Goal: Task Accomplishment & Management: Use online tool/utility

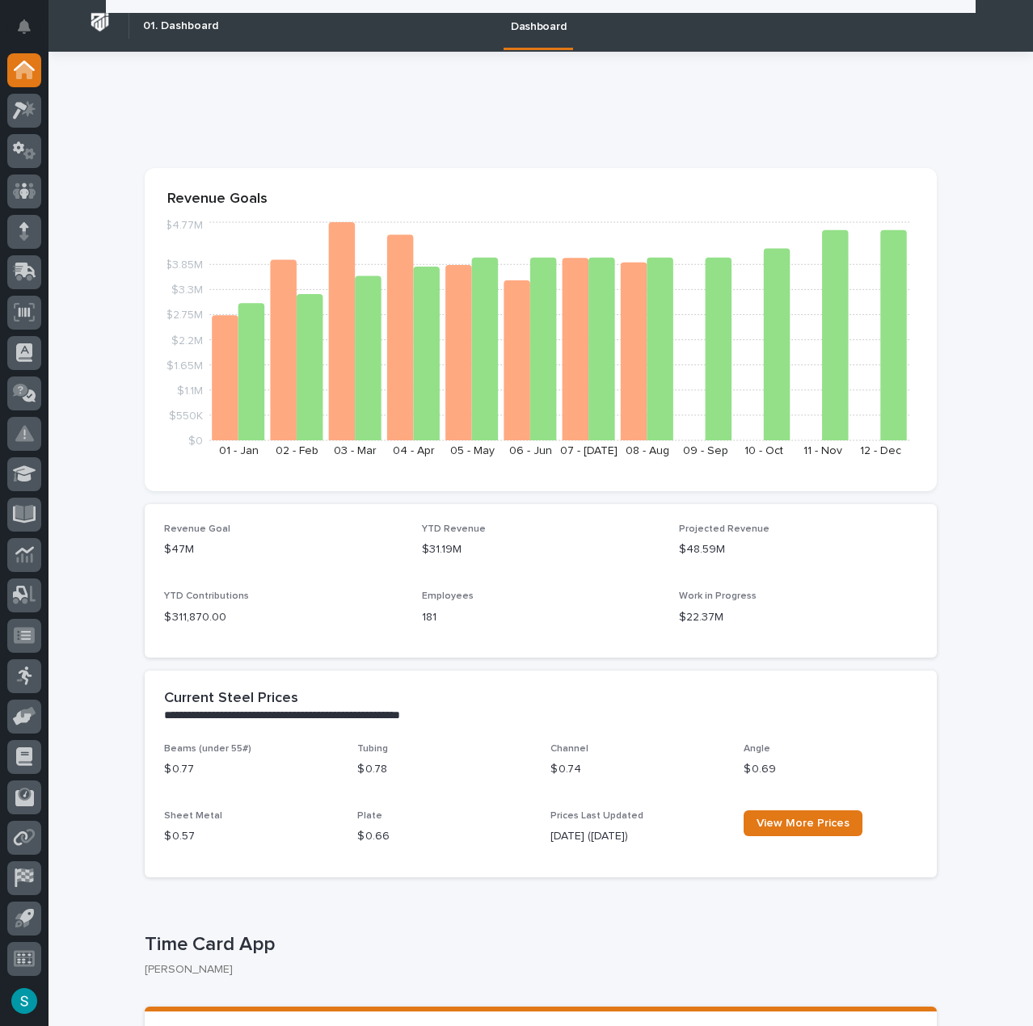
scroll to position [242, 0]
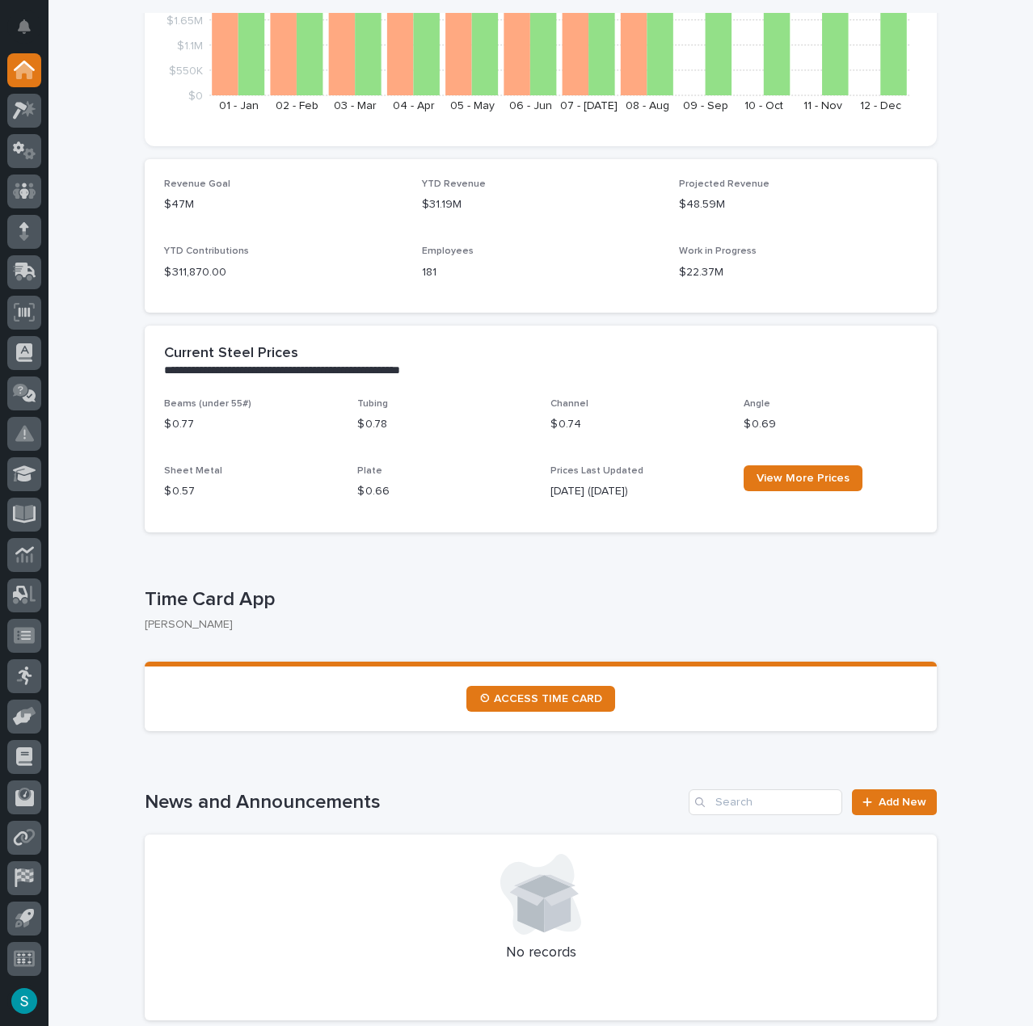
scroll to position [323, 0]
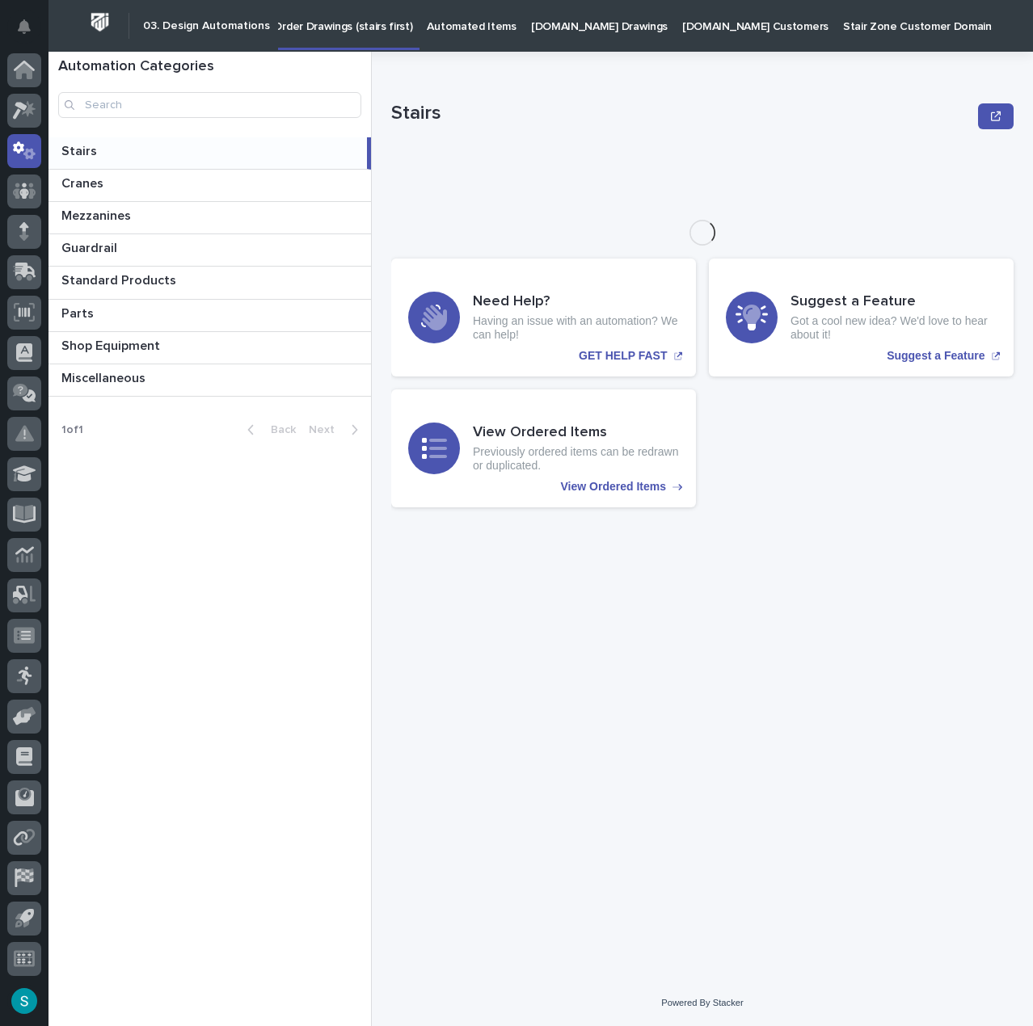
click at [450, 30] on p "Automated Items" at bounding box center [471, 17] width 89 height 34
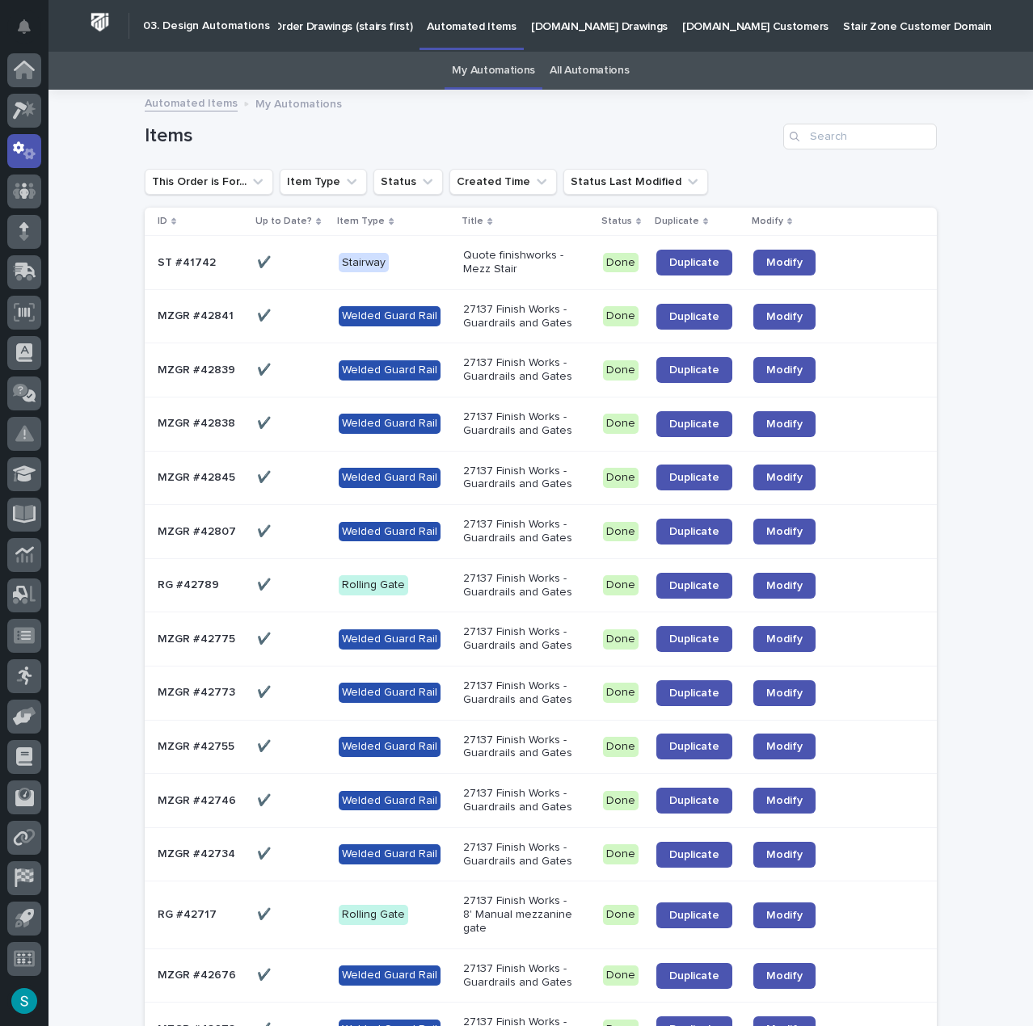
click at [508, 968] on p "27137 Finish Works - Guardrails and Gates" at bounding box center [521, 976] width 116 height 27
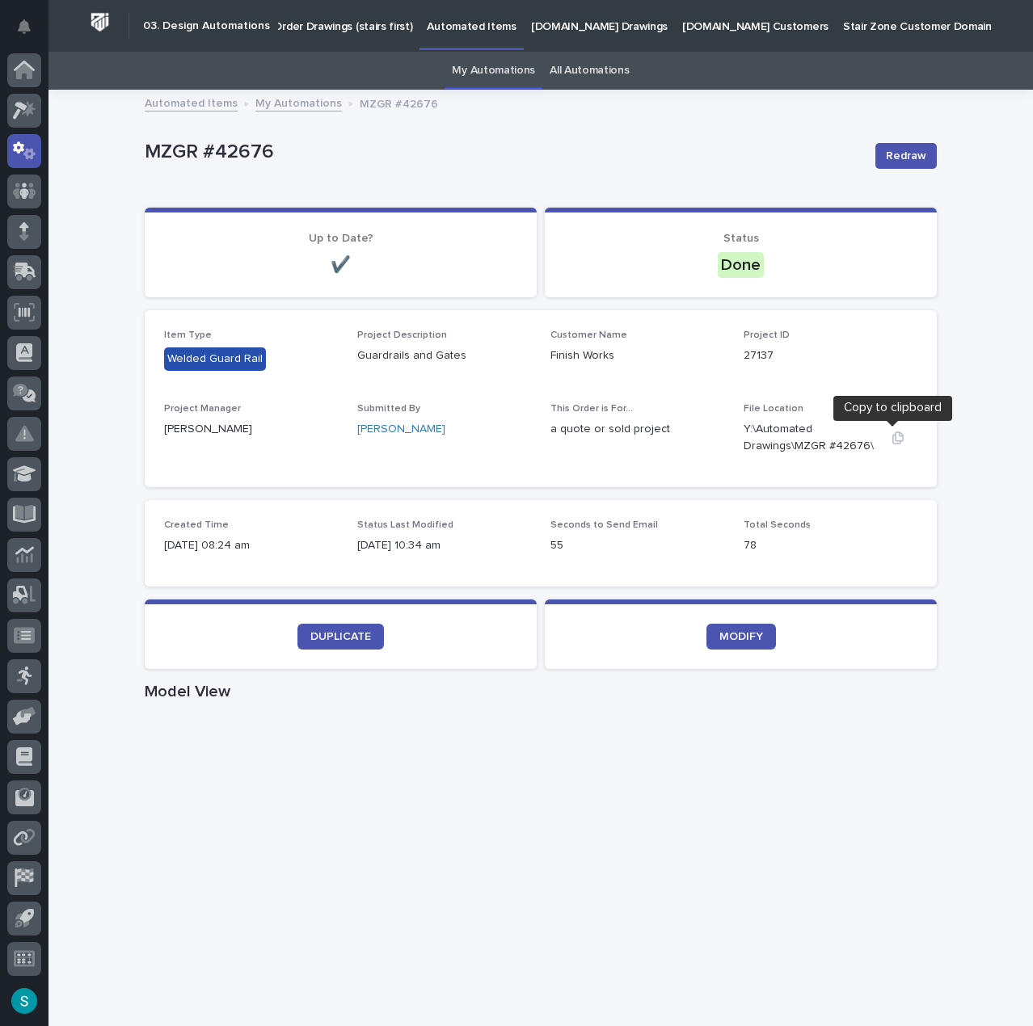
click at [891, 440] on icon "button" at bounding box center [897, 438] width 13 height 13
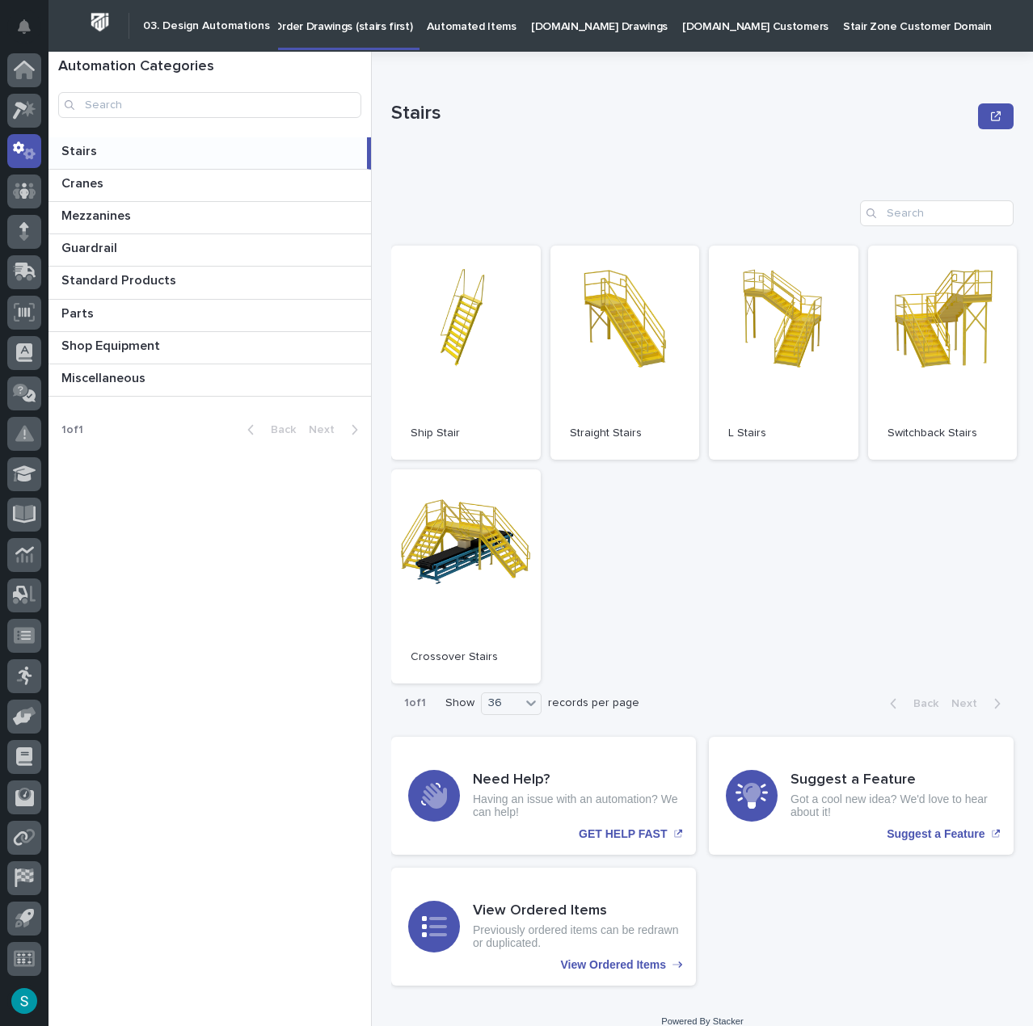
click at [468, 23] on p "Automated Items" at bounding box center [471, 17] width 89 height 34
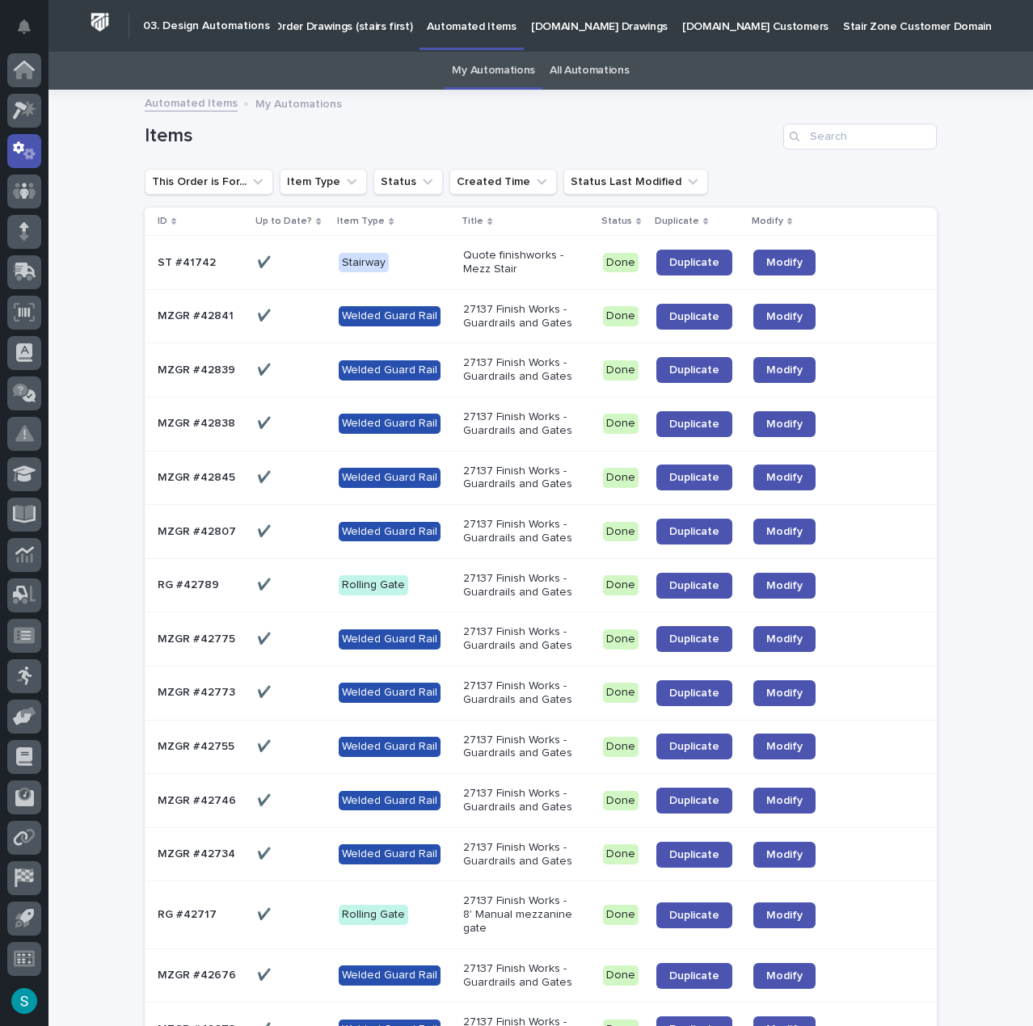
click at [489, 69] on link "My Automations" at bounding box center [493, 71] width 83 height 38
click at [503, 583] on p "27137 Finish Works - Guardrails and Gates" at bounding box center [521, 585] width 116 height 27
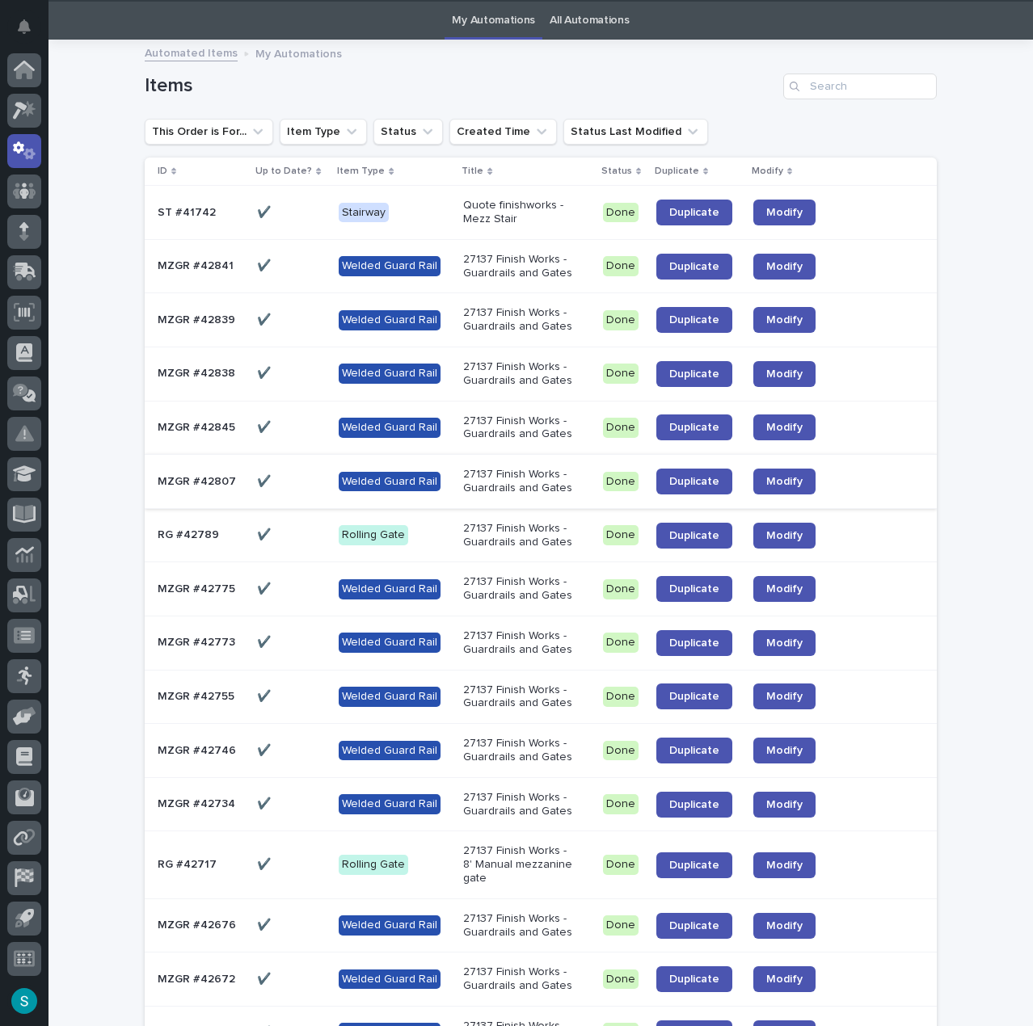
scroll to position [52, 0]
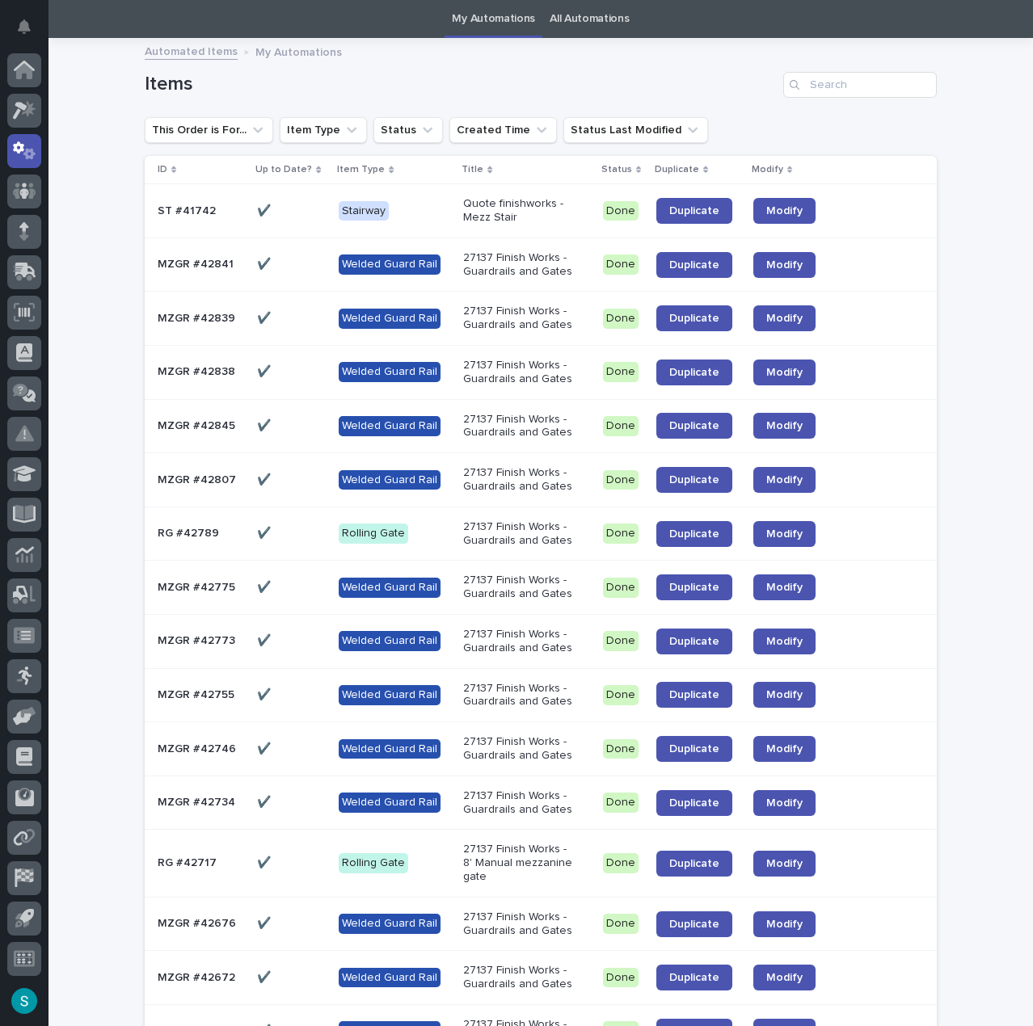
click at [478, 854] on p "27137 Finish Works - 8' Manual mezzanine gate" at bounding box center [521, 863] width 116 height 40
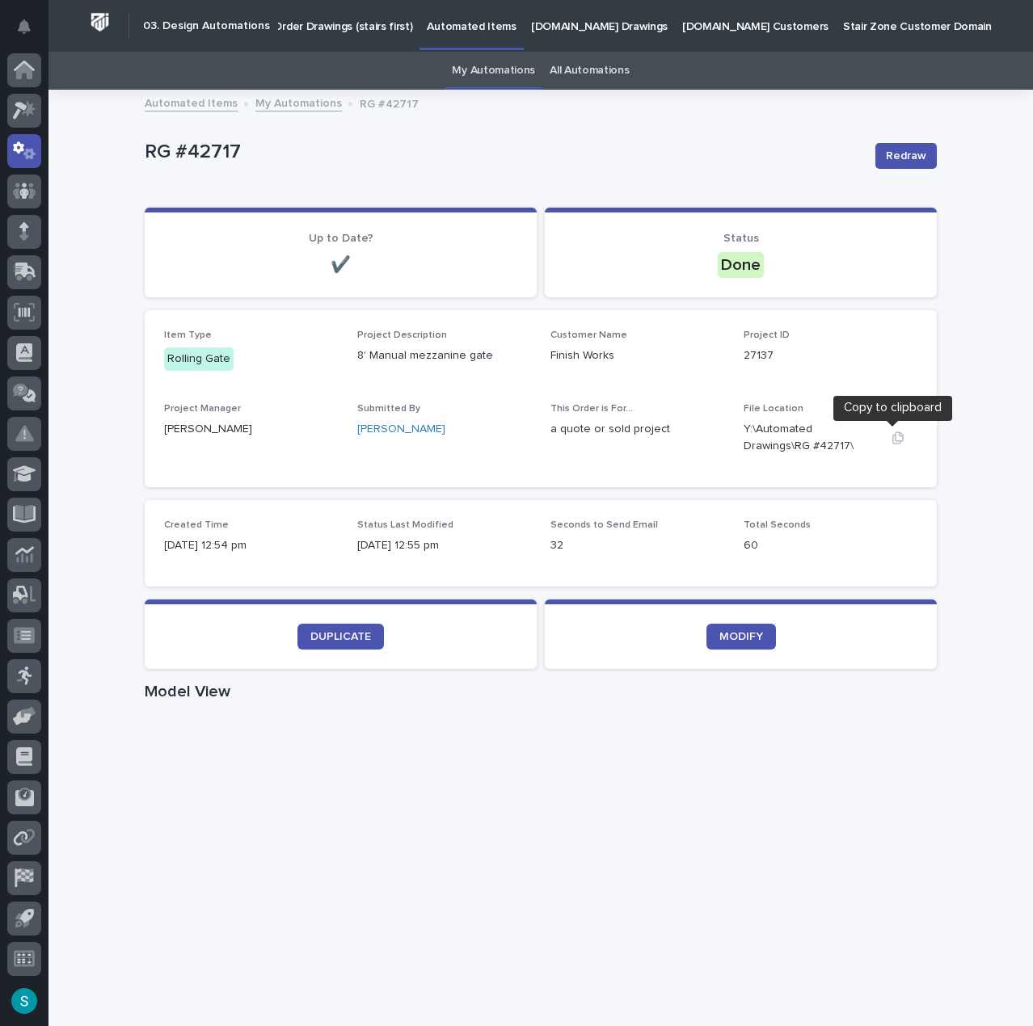
click at [891, 437] on icon "button" at bounding box center [897, 438] width 13 height 13
click at [208, 24] on h2 "03. Design Automations" at bounding box center [206, 26] width 127 height 14
click at [331, 19] on p "Order Drawings (stairs first)" at bounding box center [342, 17] width 139 height 34
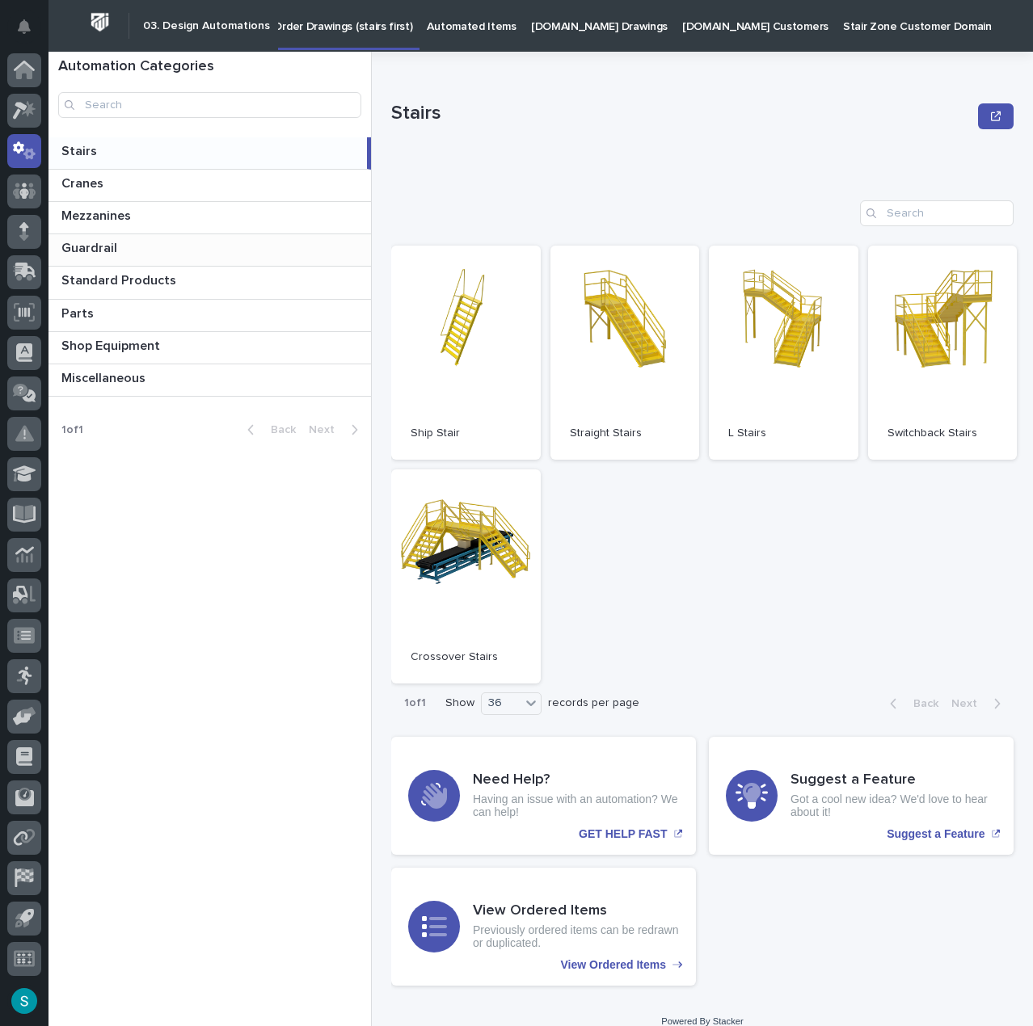
click at [153, 248] on p at bounding box center [212, 248] width 303 height 15
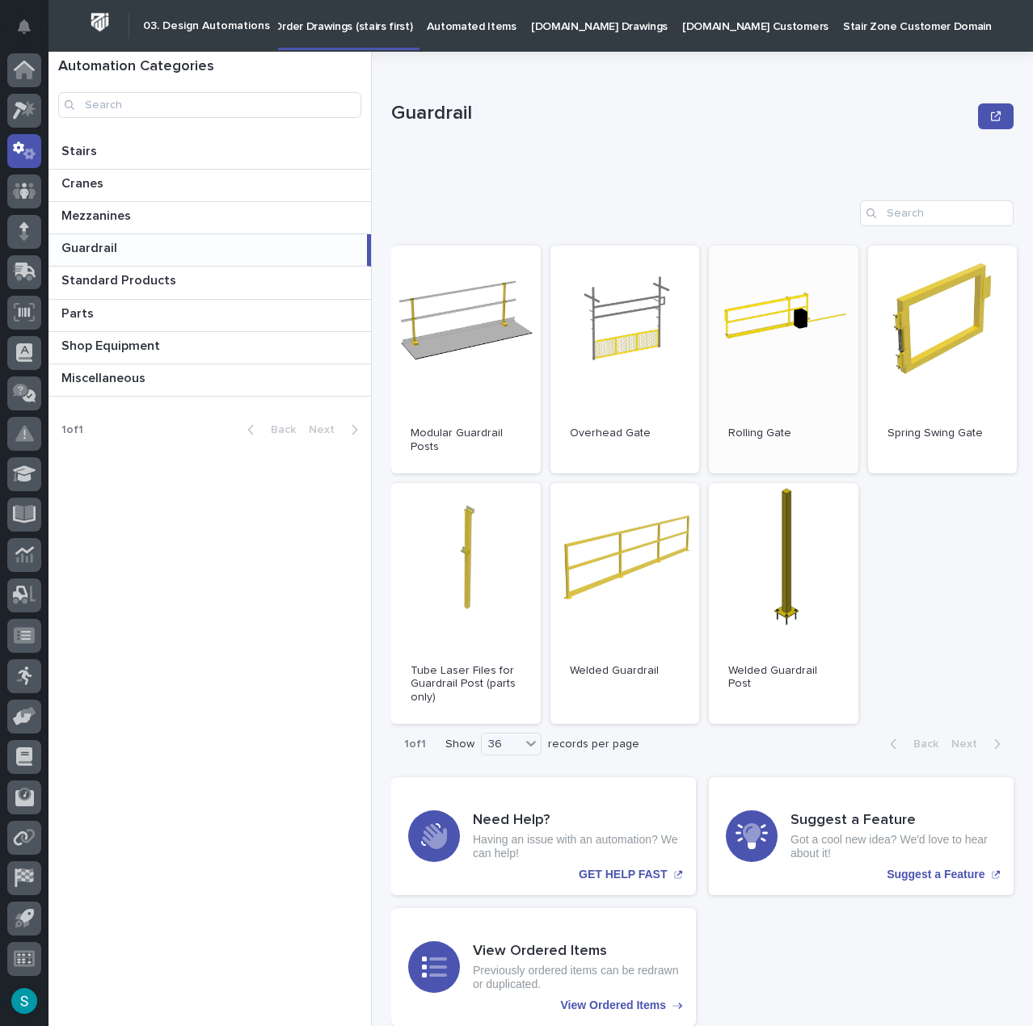
click at [781, 321] on link "Open" at bounding box center [784, 360] width 150 height 228
